Goal: Transaction & Acquisition: Purchase product/service

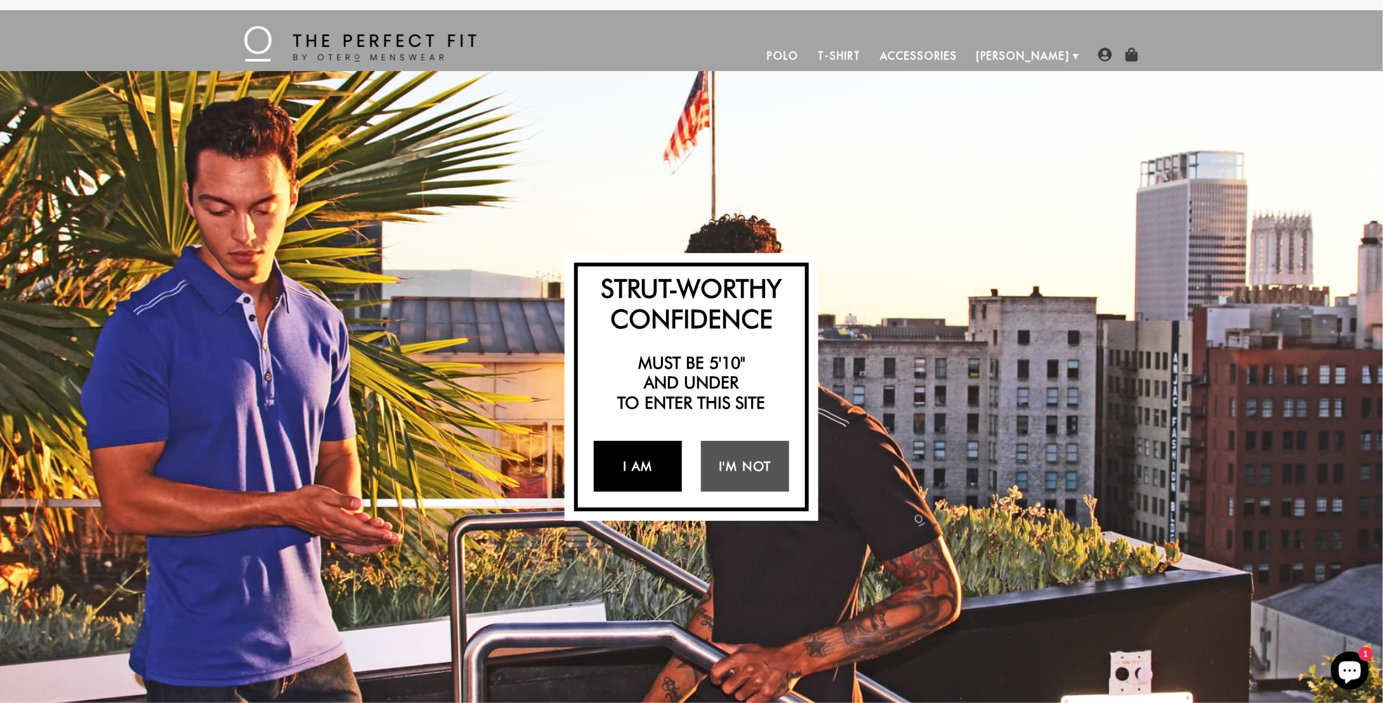
click at [645, 465] on link "I Am" at bounding box center [638, 466] width 88 height 51
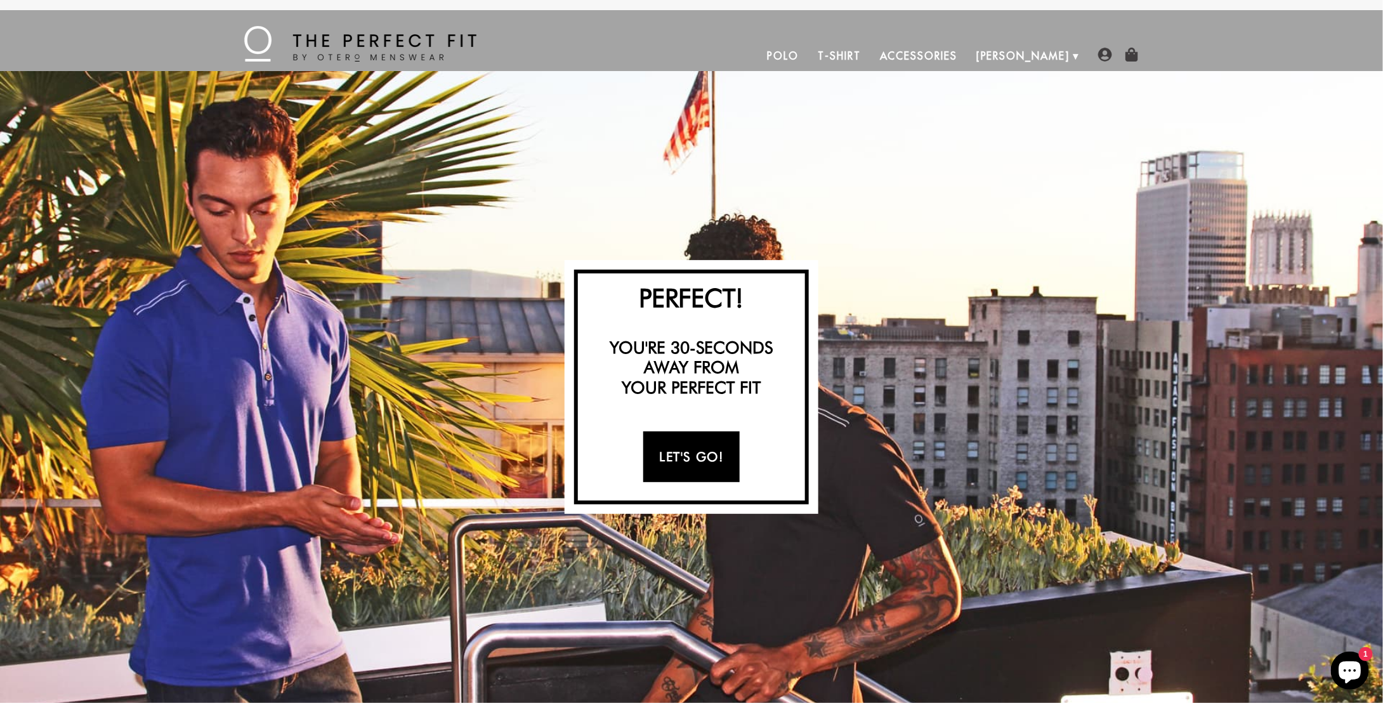
click at [704, 458] on link "Let's Go!" at bounding box center [692, 457] width 96 height 51
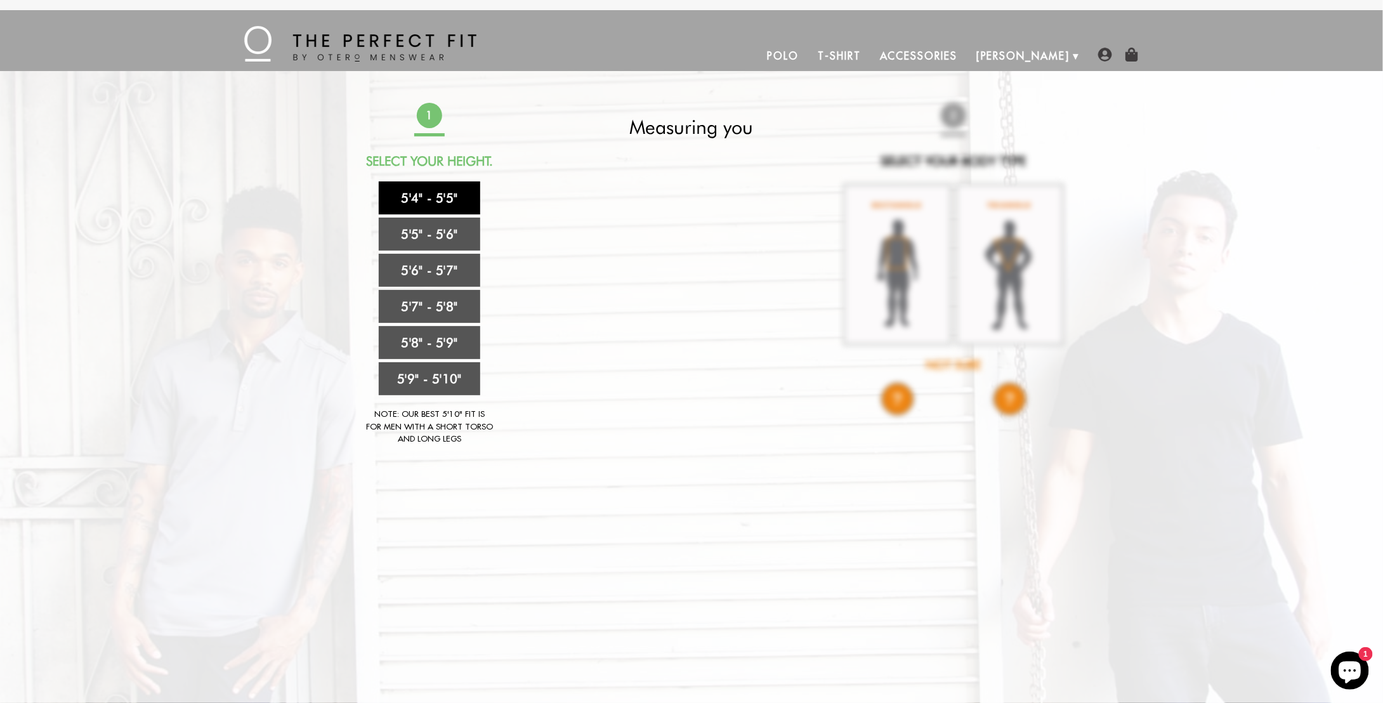
click at [441, 199] on link "5'4" - 5'5"" at bounding box center [430, 198] width 102 height 33
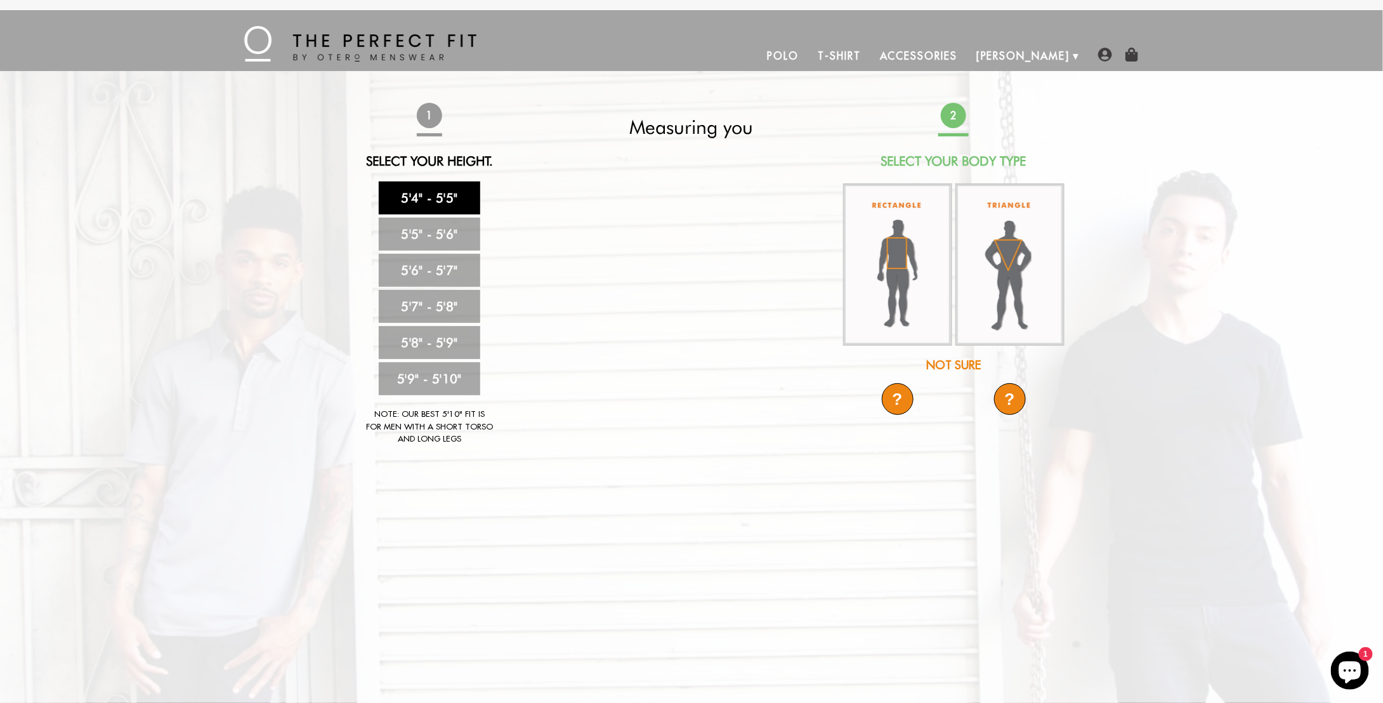
click at [428, 190] on link "5'4" - 5'5"" at bounding box center [430, 198] width 102 height 33
click at [440, 195] on link "5'4" - 5'5"" at bounding box center [430, 198] width 102 height 33
drag, startPoint x: 652, startPoint y: 292, endPoint x: 579, endPoint y: 293, distance: 73.6
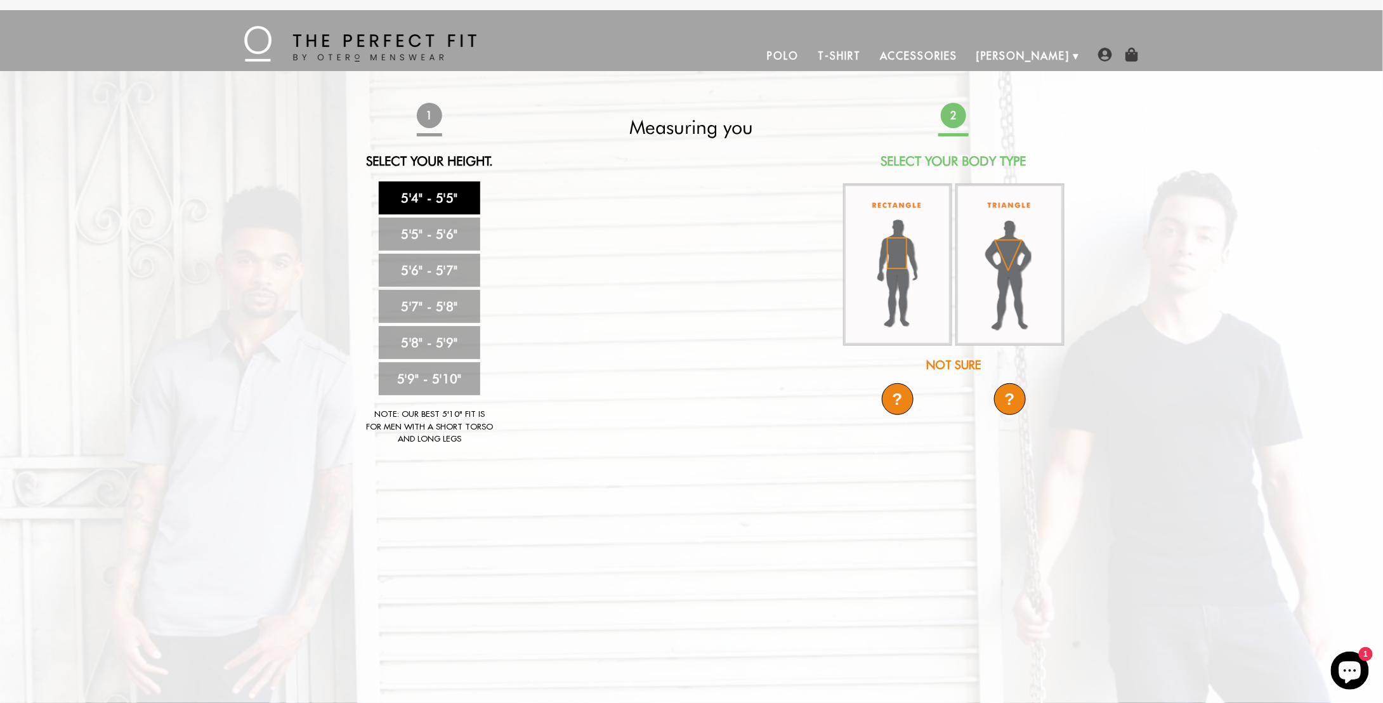
click at [579, 293] on div "1 Select Your Height. 5'4" - 5'5" 5'5" - 5'6" 5'6" - 5'7" 5'7" - 5'8" 5'8" - 5'…" at bounding box center [691, 280] width 749 height 355
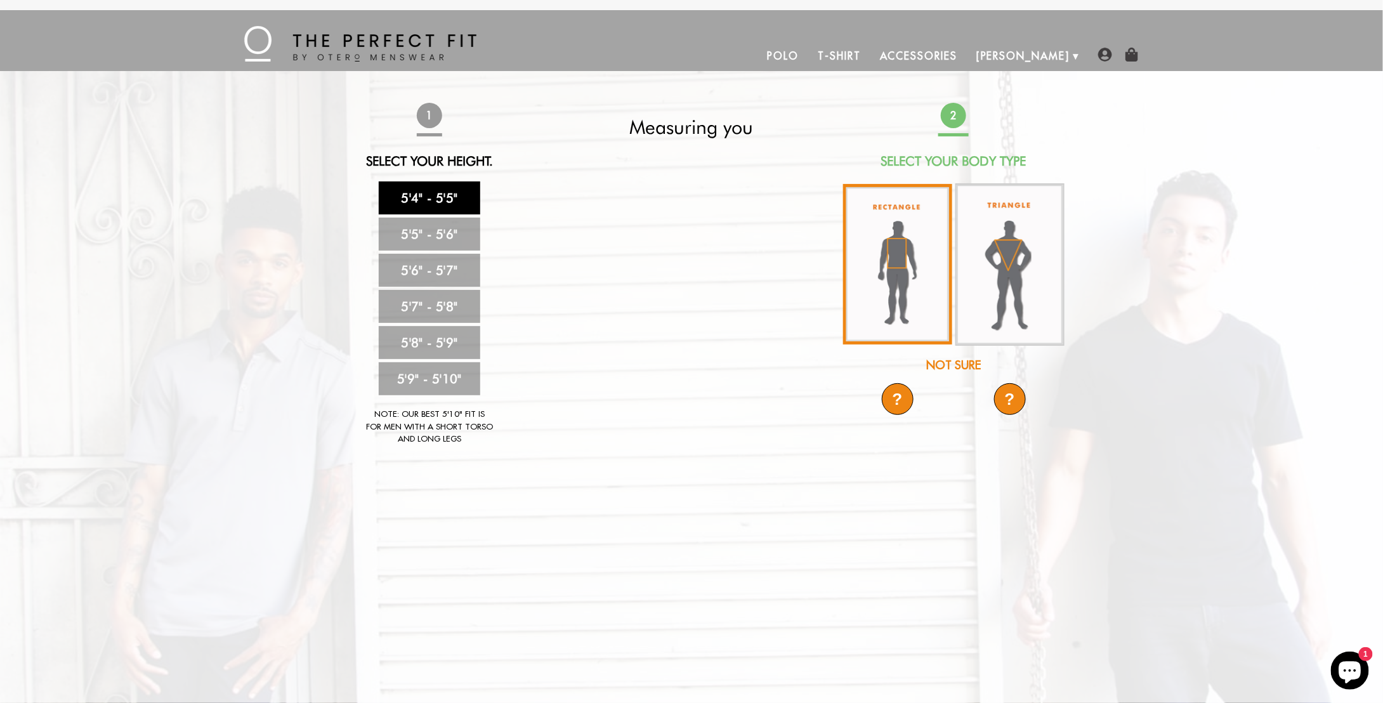
click at [913, 271] on img at bounding box center [897, 264] width 109 height 161
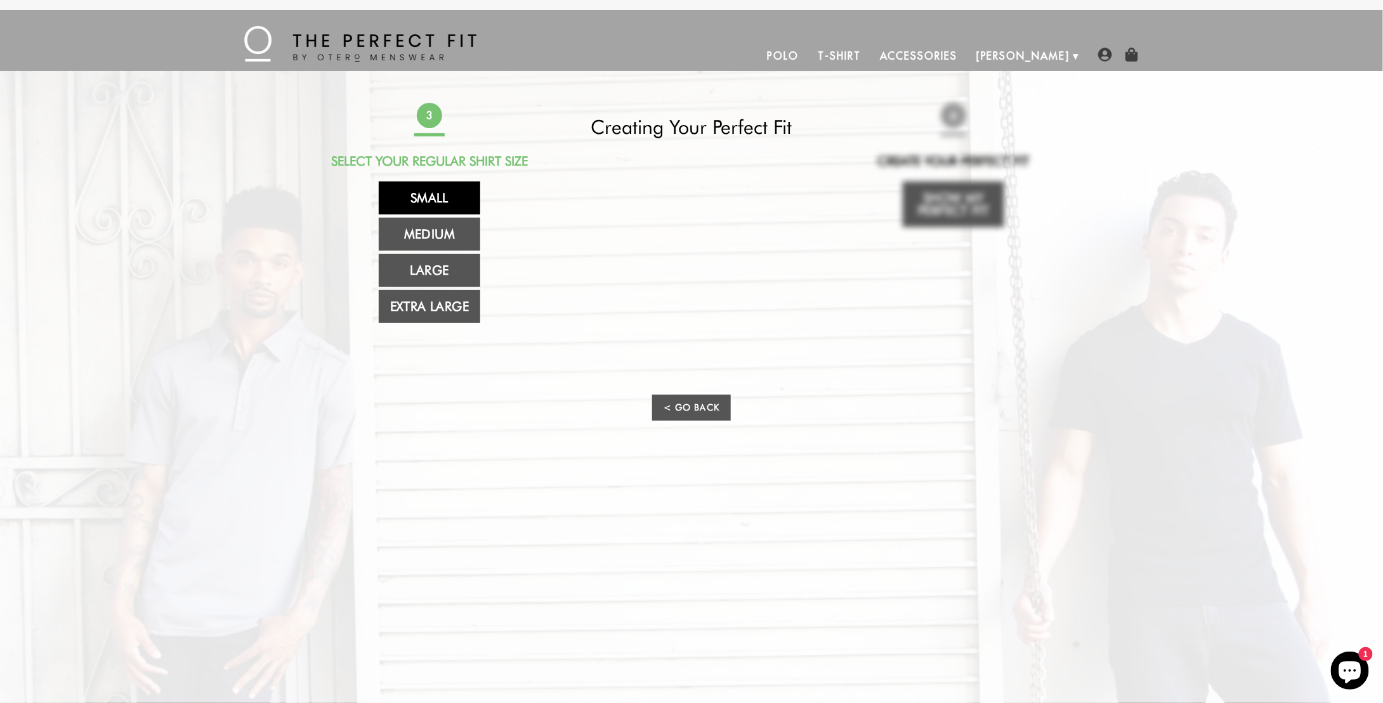
click at [429, 195] on link "Small" at bounding box center [430, 198] width 102 height 33
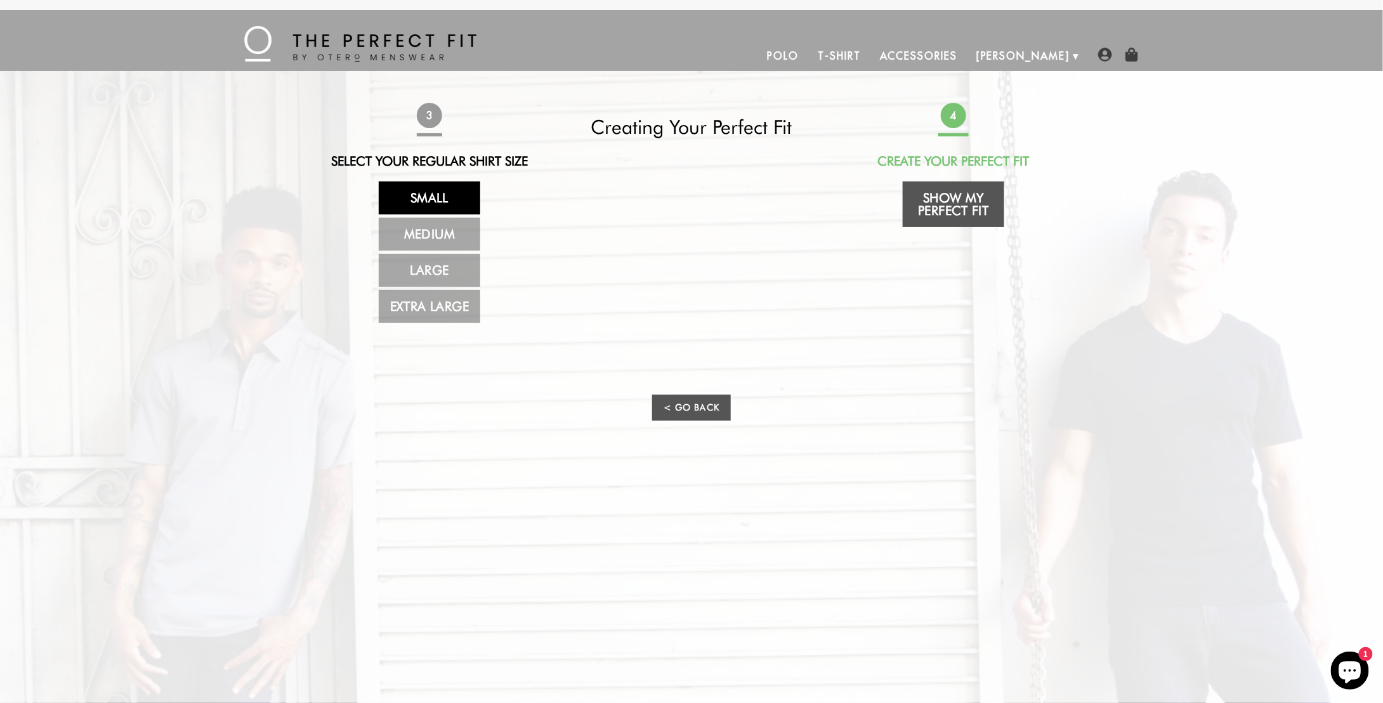
drag, startPoint x: 708, startPoint y: 248, endPoint x: 803, endPoint y: 233, distance: 95.8
click at [802, 233] on video at bounding box center [692, 264] width 454 height 227
click at [952, 205] on link "Show My Perfect Fit" at bounding box center [954, 205] width 102 height 46
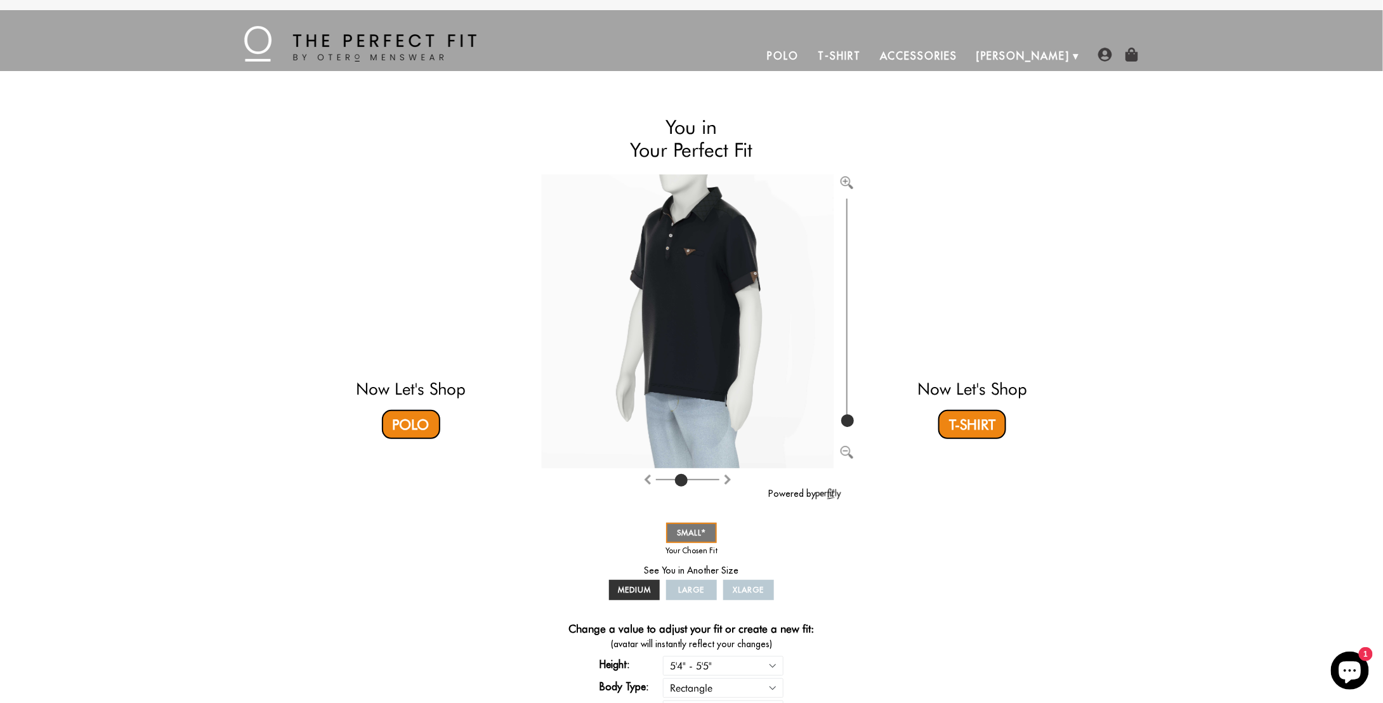
type input "4"
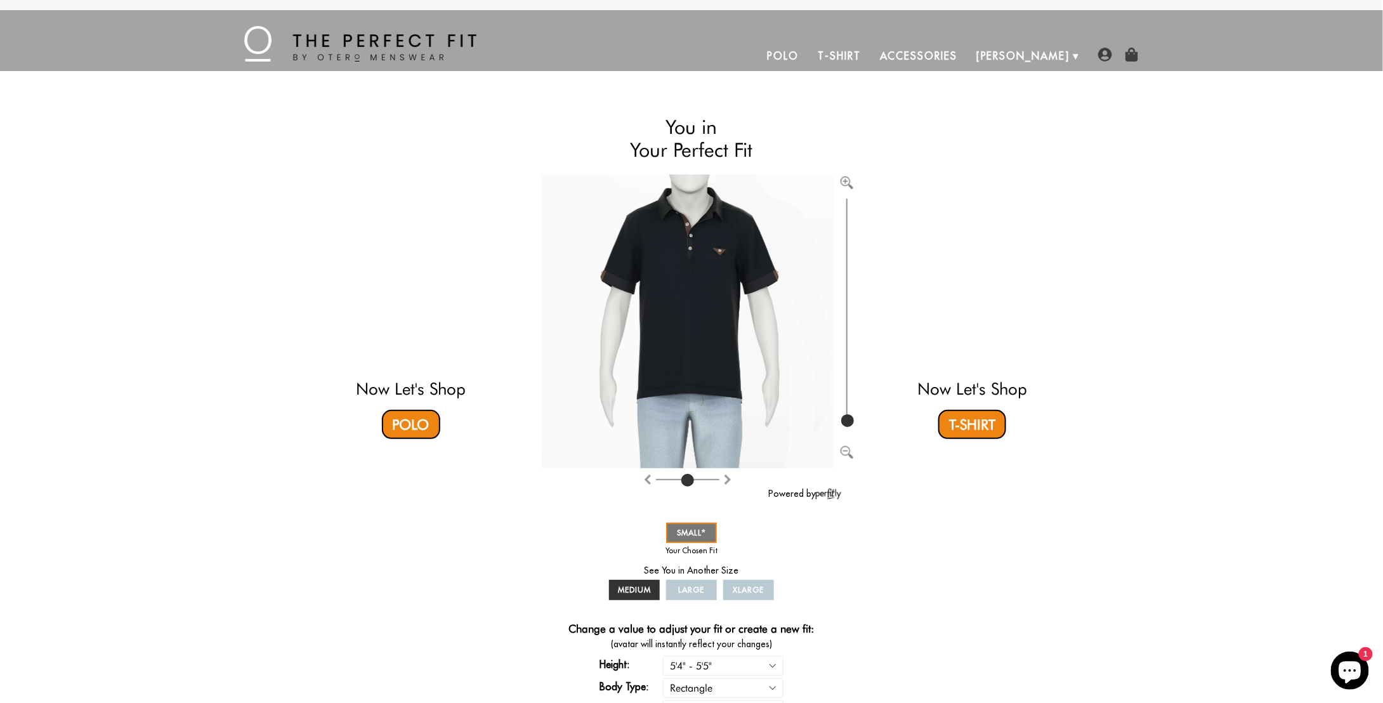
click at [769, 330] on img at bounding box center [688, 322] width 292 height 294
click at [870, 60] on link "T-Shirt" at bounding box center [840, 56] width 62 height 30
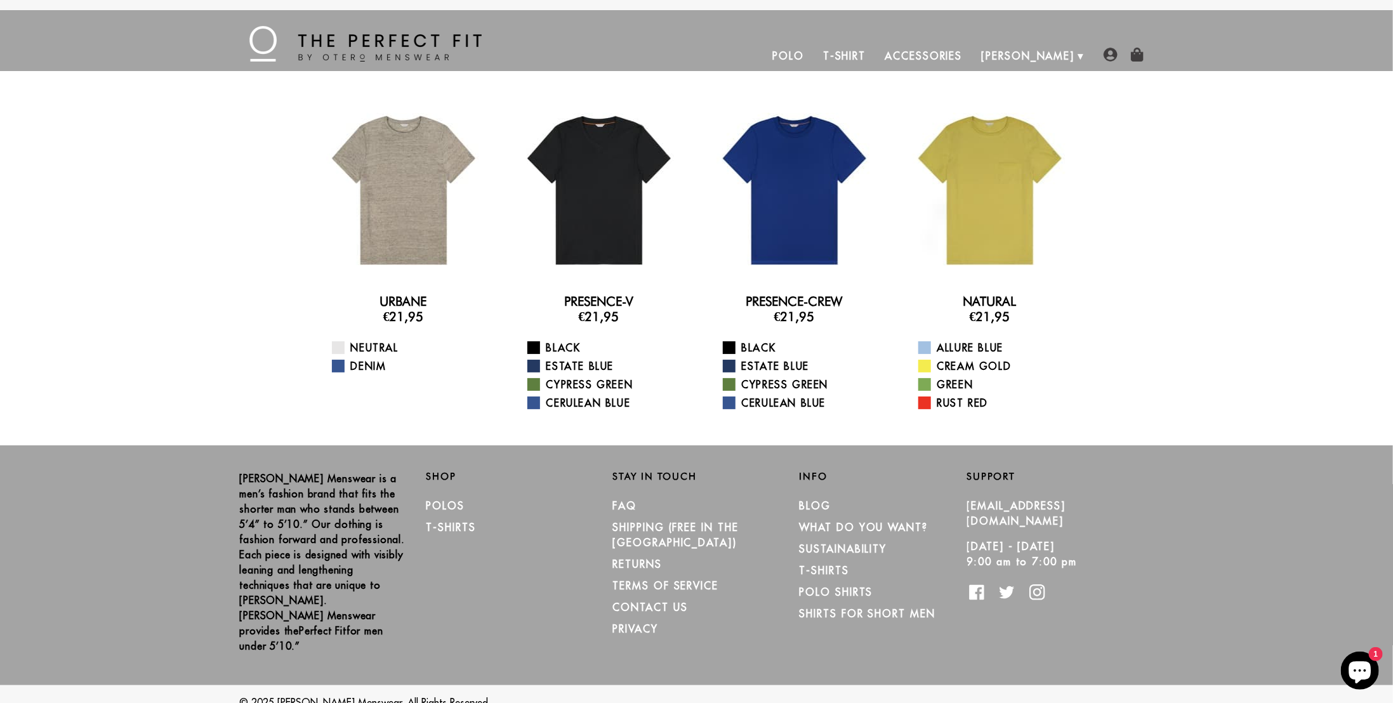
click at [962, 45] on link "Accessories" at bounding box center [923, 56] width 96 height 30
